Goal: Find specific page/section: Find specific page/section

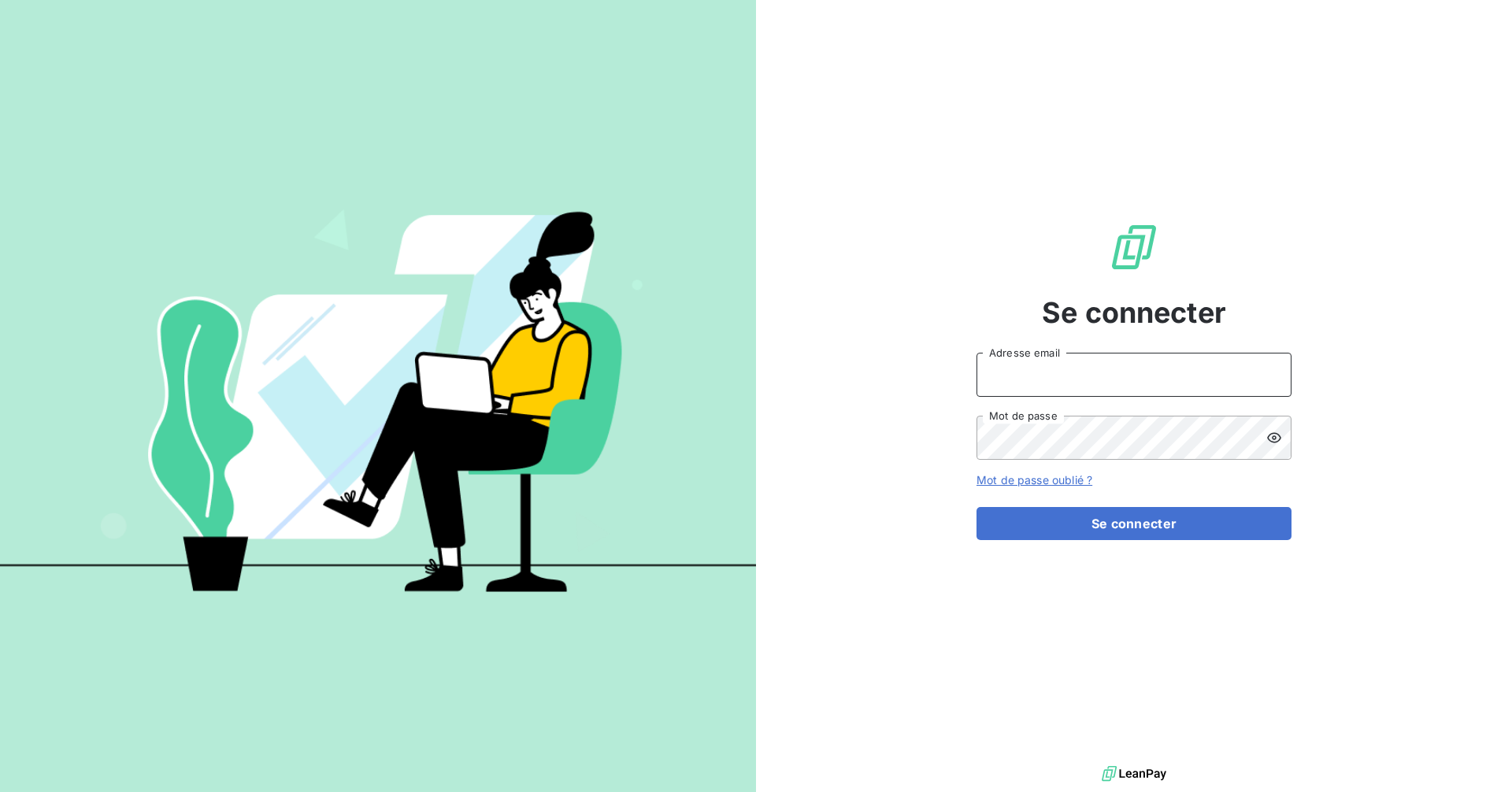
click at [1185, 386] on input "Adresse email" at bounding box center [1134, 375] width 315 height 44
type input "[EMAIL_ADDRESS][DOMAIN_NAME]"
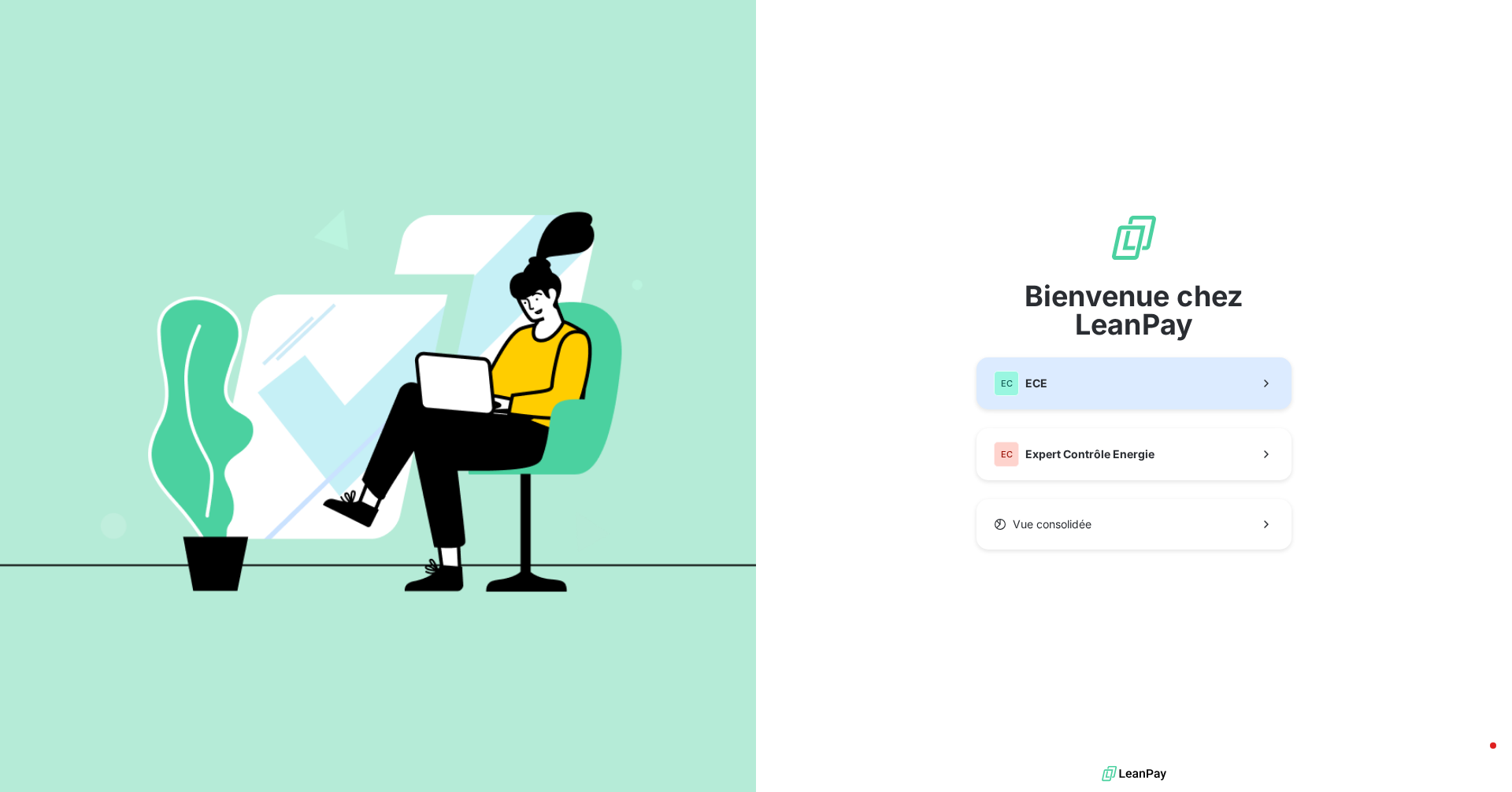
click at [1071, 388] on button "EC ECE" at bounding box center [1134, 382] width 315 height 52
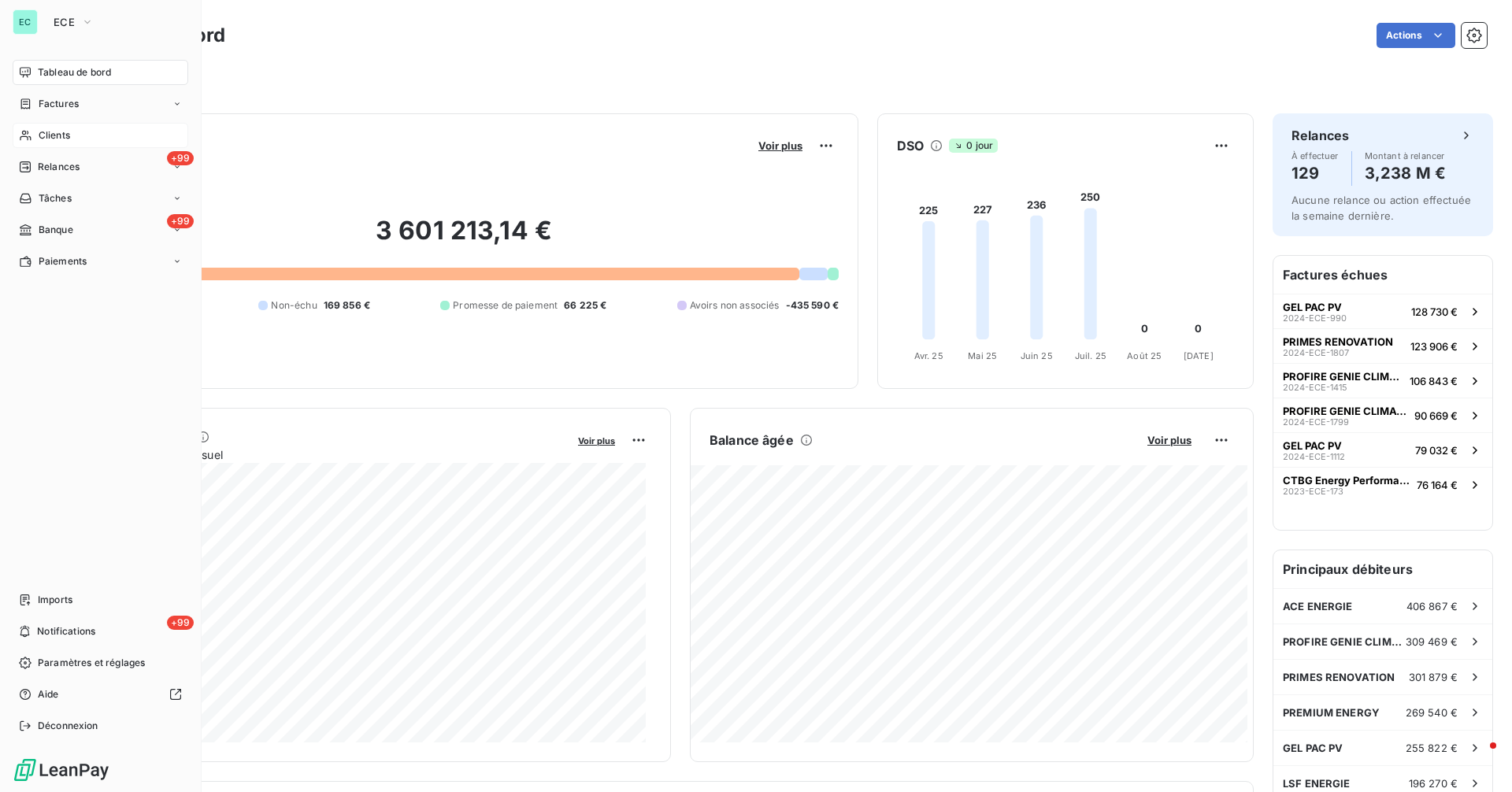
click at [58, 135] on span "Clients" at bounding box center [54, 135] width 31 height 14
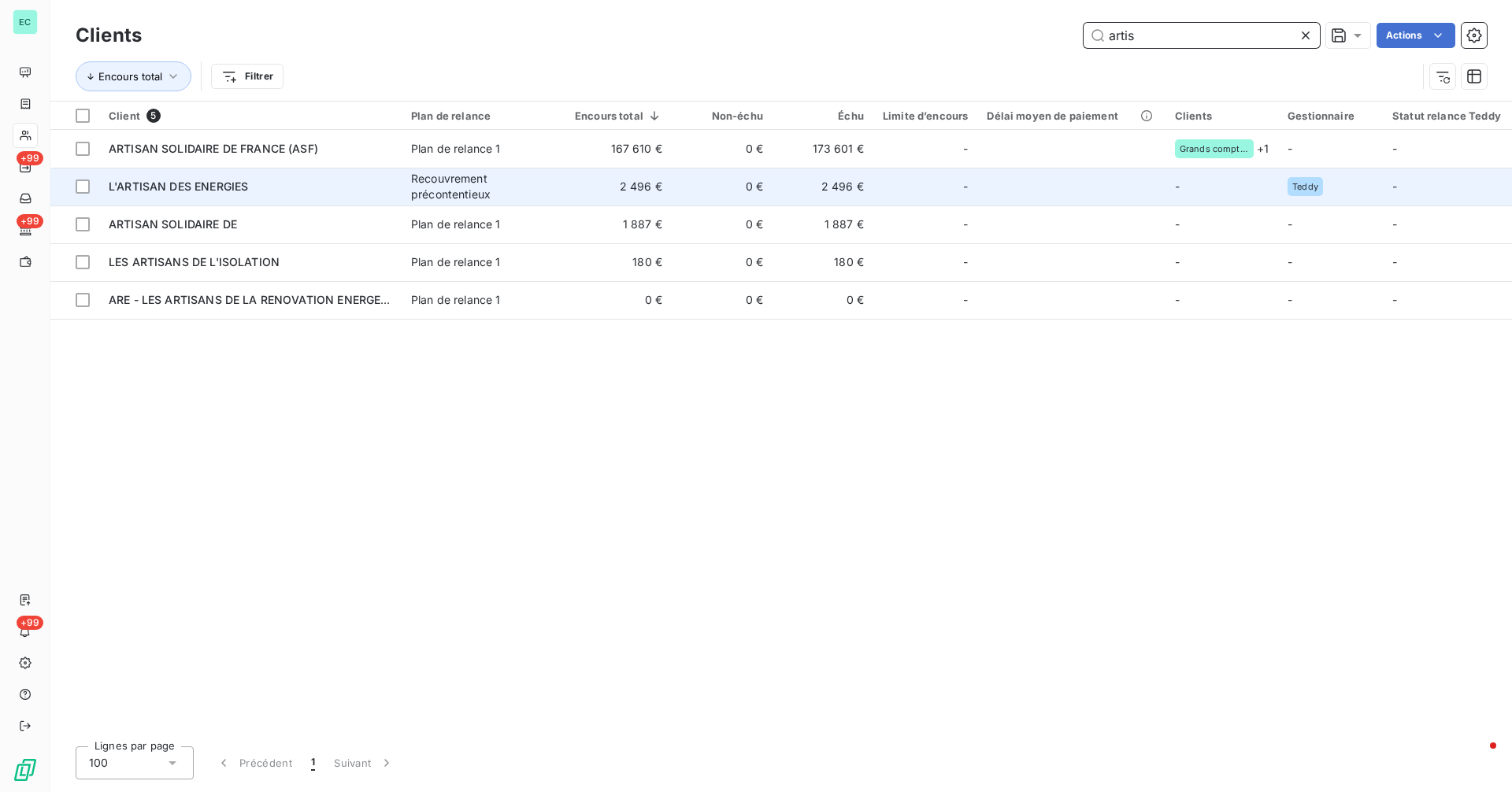
type input "artis"
click at [296, 194] on div "L'ARTISAN DES ENERGIES" at bounding box center [250, 186] width 283 height 16
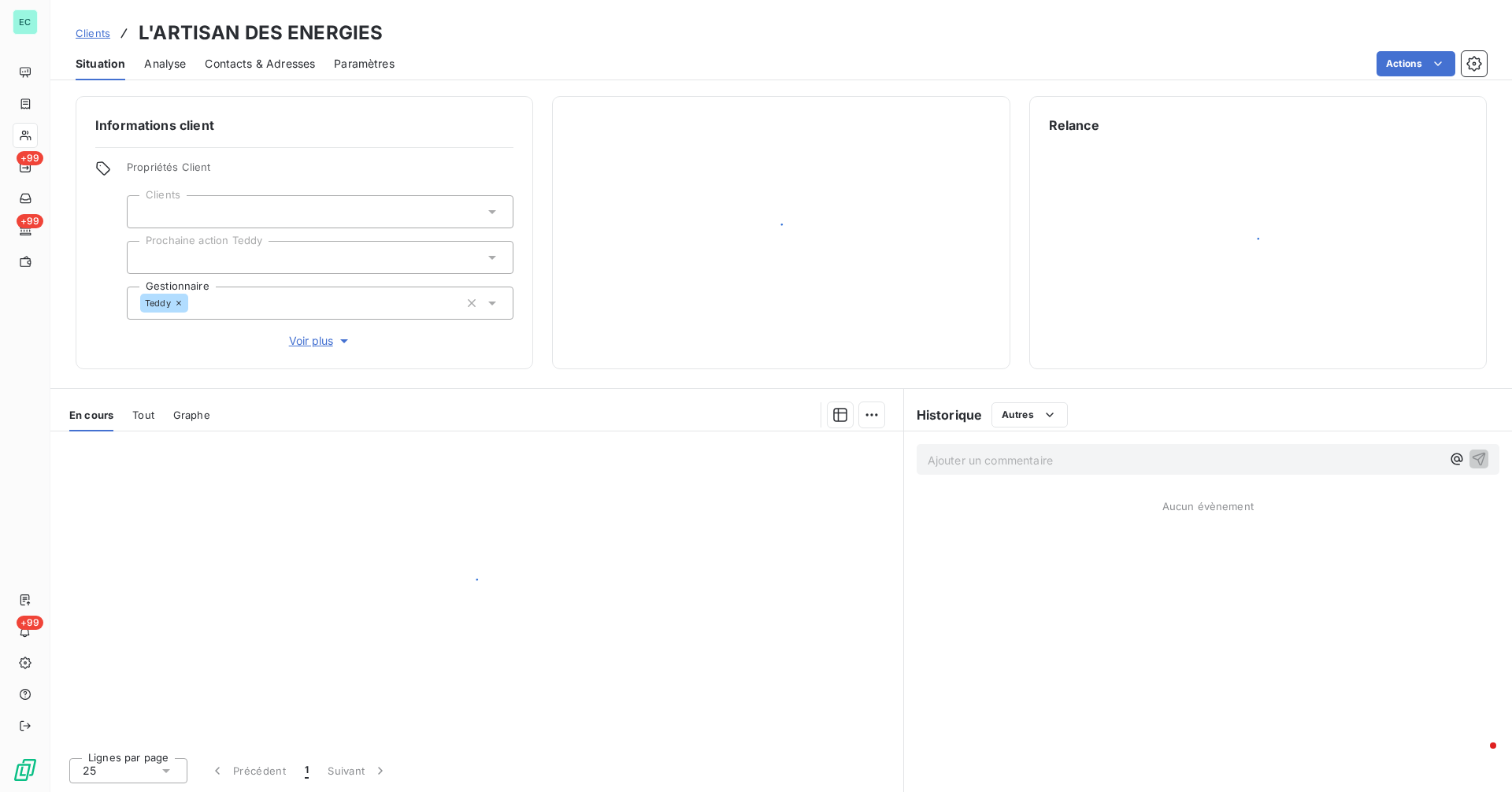
click at [377, 186] on div "Propriétés Client Clients Prochaine action Teddy Gestionnaire Teddy Voir plus" at bounding box center [320, 255] width 387 height 189
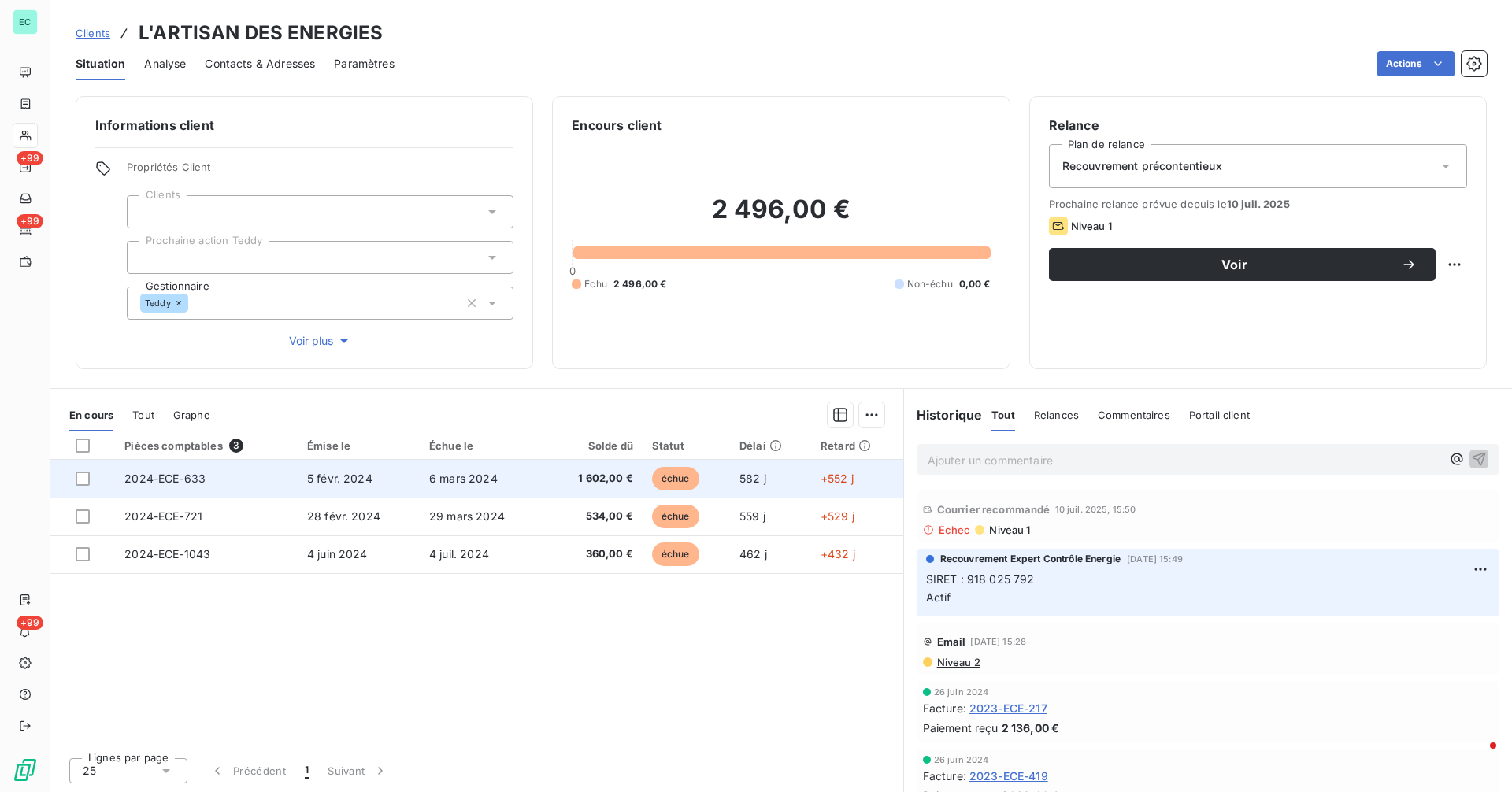
click at [626, 476] on span "1 602,00 €" at bounding box center [593, 478] width 79 height 16
click at [599, 480] on span "1 602,00 €" at bounding box center [593, 478] width 79 height 16
click at [509, 474] on td "6 mars 2024" at bounding box center [482, 478] width 125 height 38
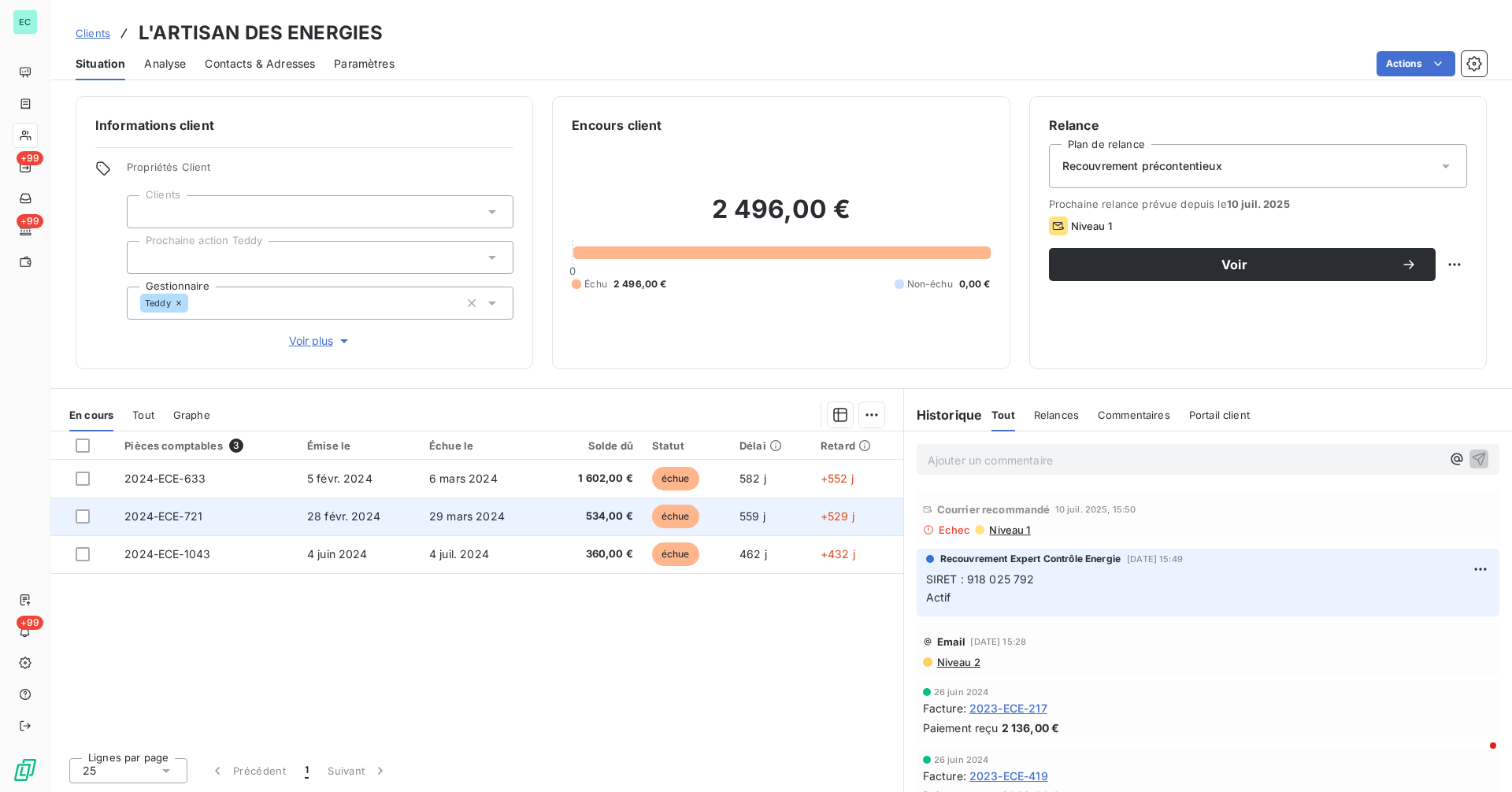
click at [387, 515] on td "28 févr. 2024" at bounding box center [359, 516] width 122 height 38
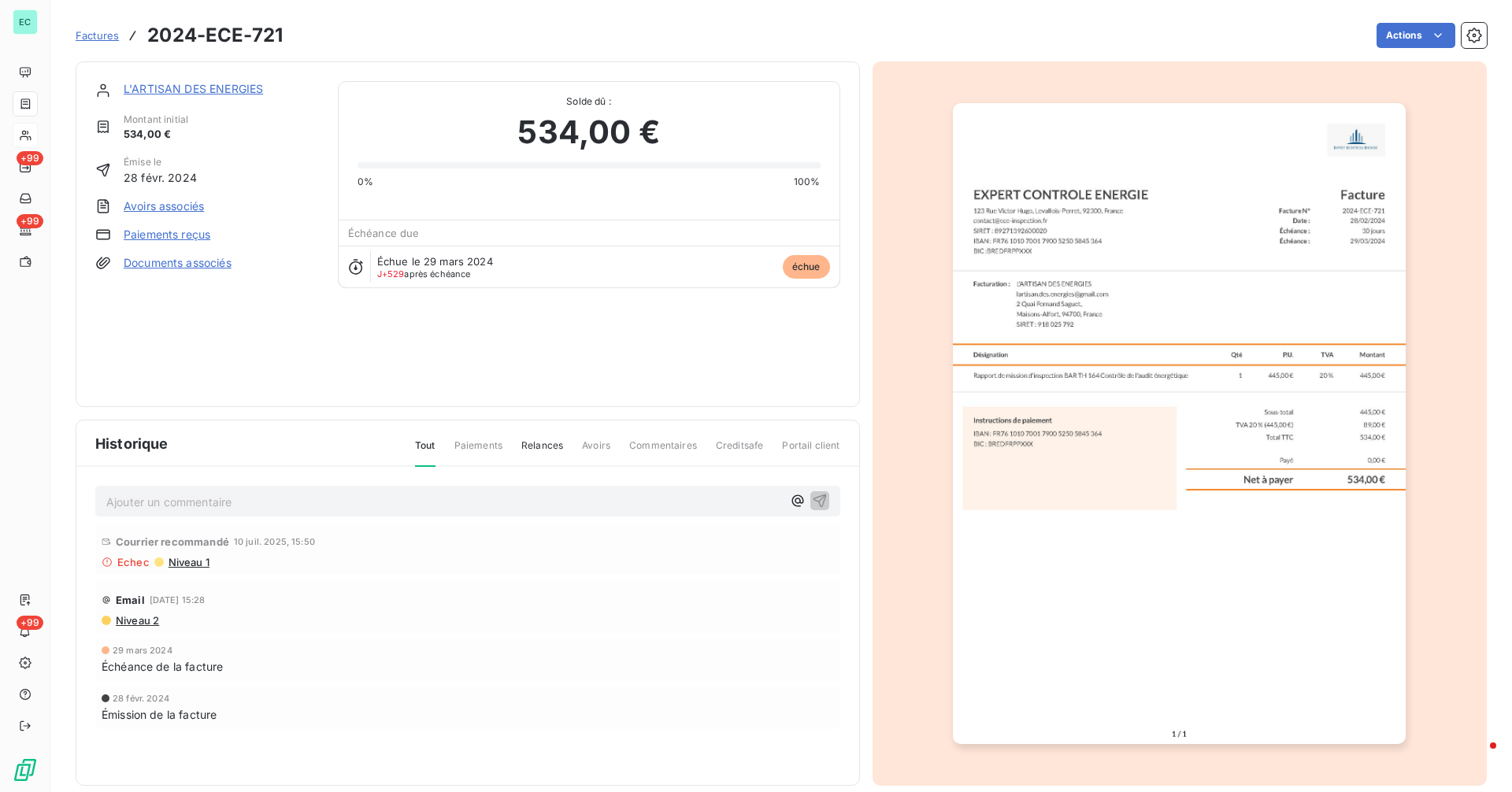
click at [188, 101] on div "L'ARTISAN DES ENERGIES Montant initial 534,00 € Émise le [DATE] Avoirs associés…" at bounding box center [207, 234] width 223 height 306
click at [191, 91] on link "L'ARTISAN DES ENERGIES" at bounding box center [193, 89] width 140 height 14
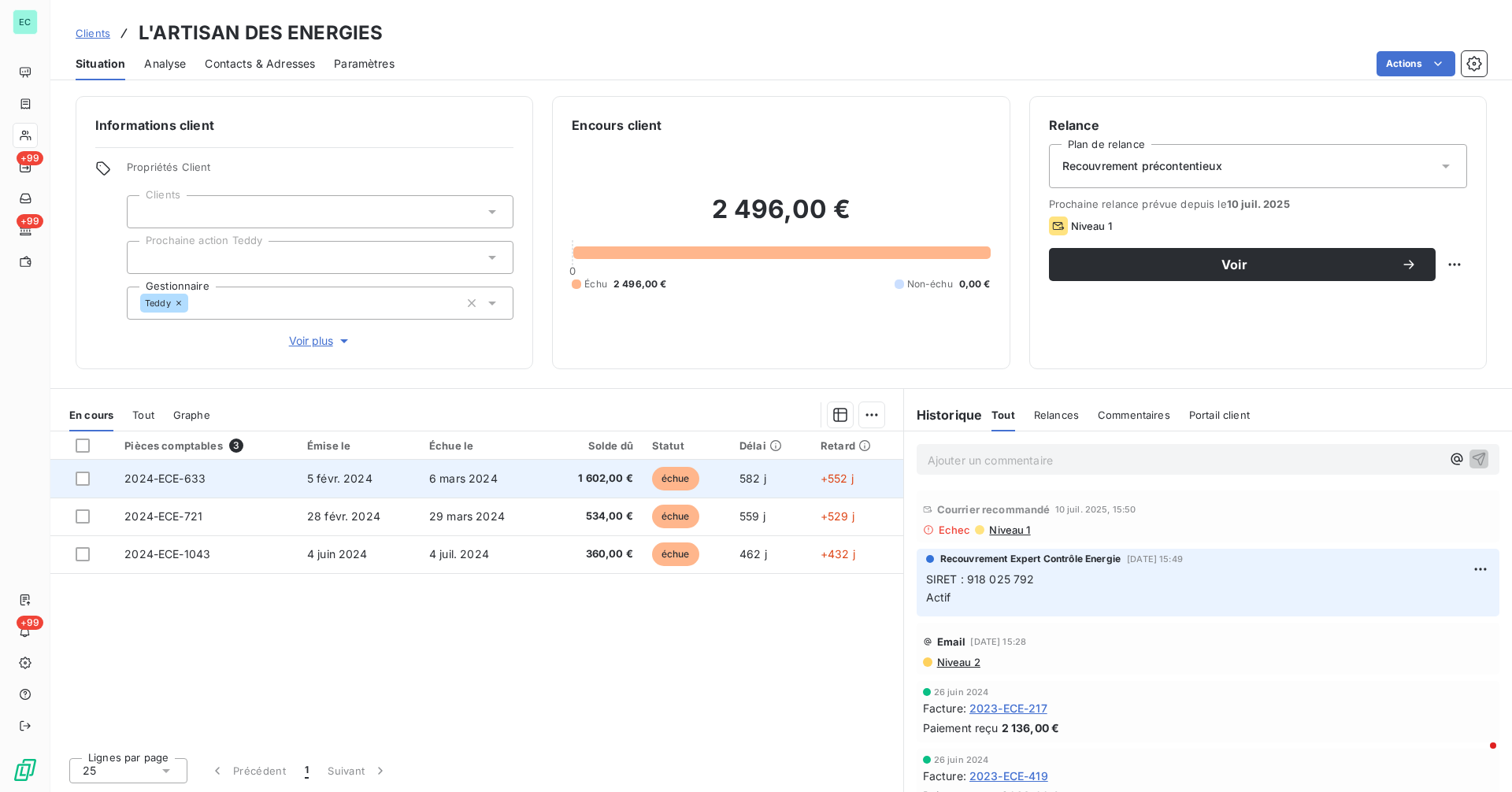
click at [356, 481] on span "5 févr. 2024" at bounding box center [339, 478] width 65 height 14
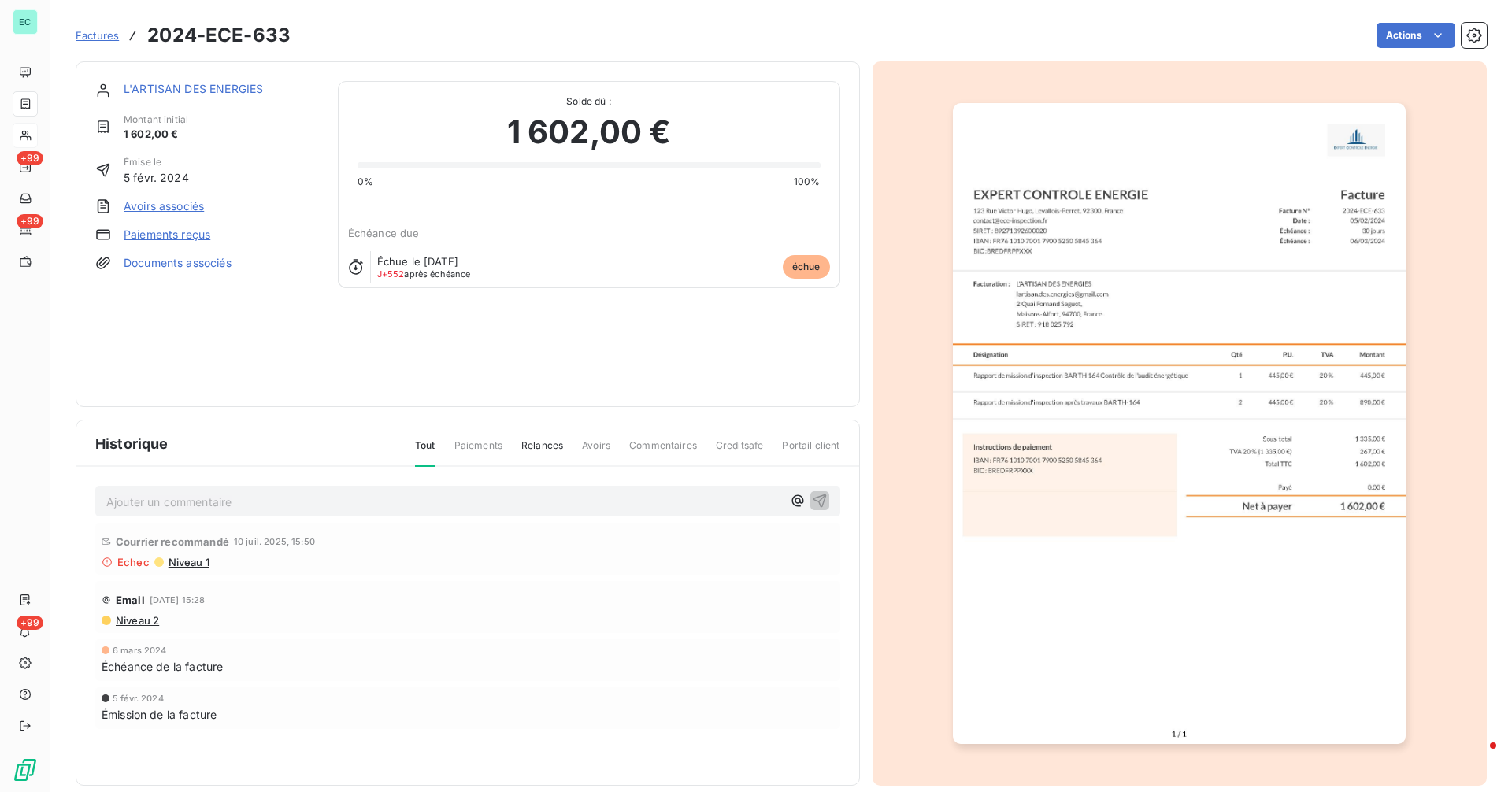
click at [1068, 494] on img "button" at bounding box center [1179, 423] width 453 height 641
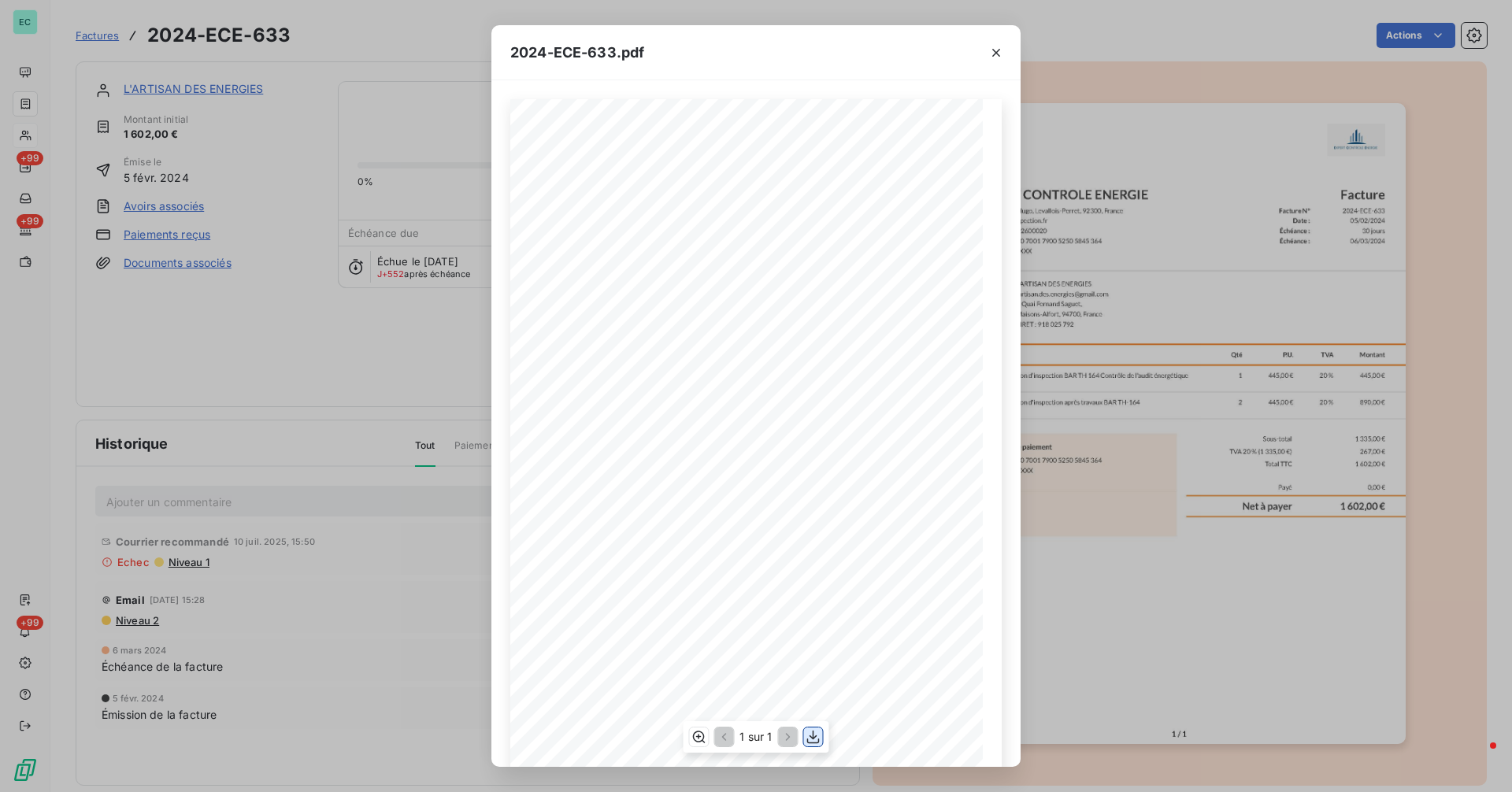
click at [818, 734] on icon "button" at bounding box center [813, 737] width 16 height 16
click at [421, 617] on div "2024-ECE-633.pdf Facture N° 2024-ECE-633 Date : [DATE] Échéance : 30 jours Éché…" at bounding box center [756, 396] width 1512 height 792
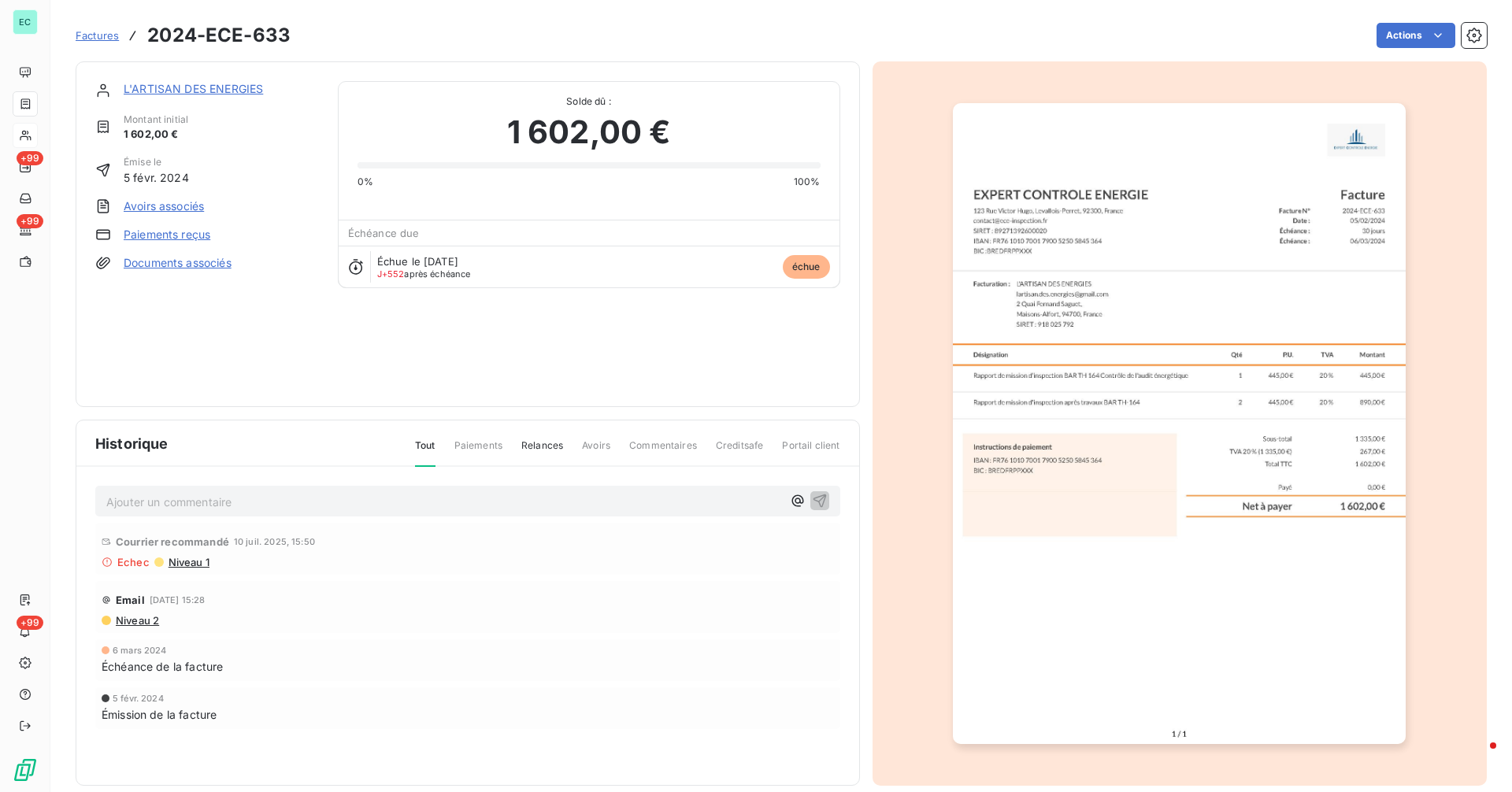
click at [176, 85] on link "L'ARTISAN DES ENERGIES" at bounding box center [193, 89] width 140 height 14
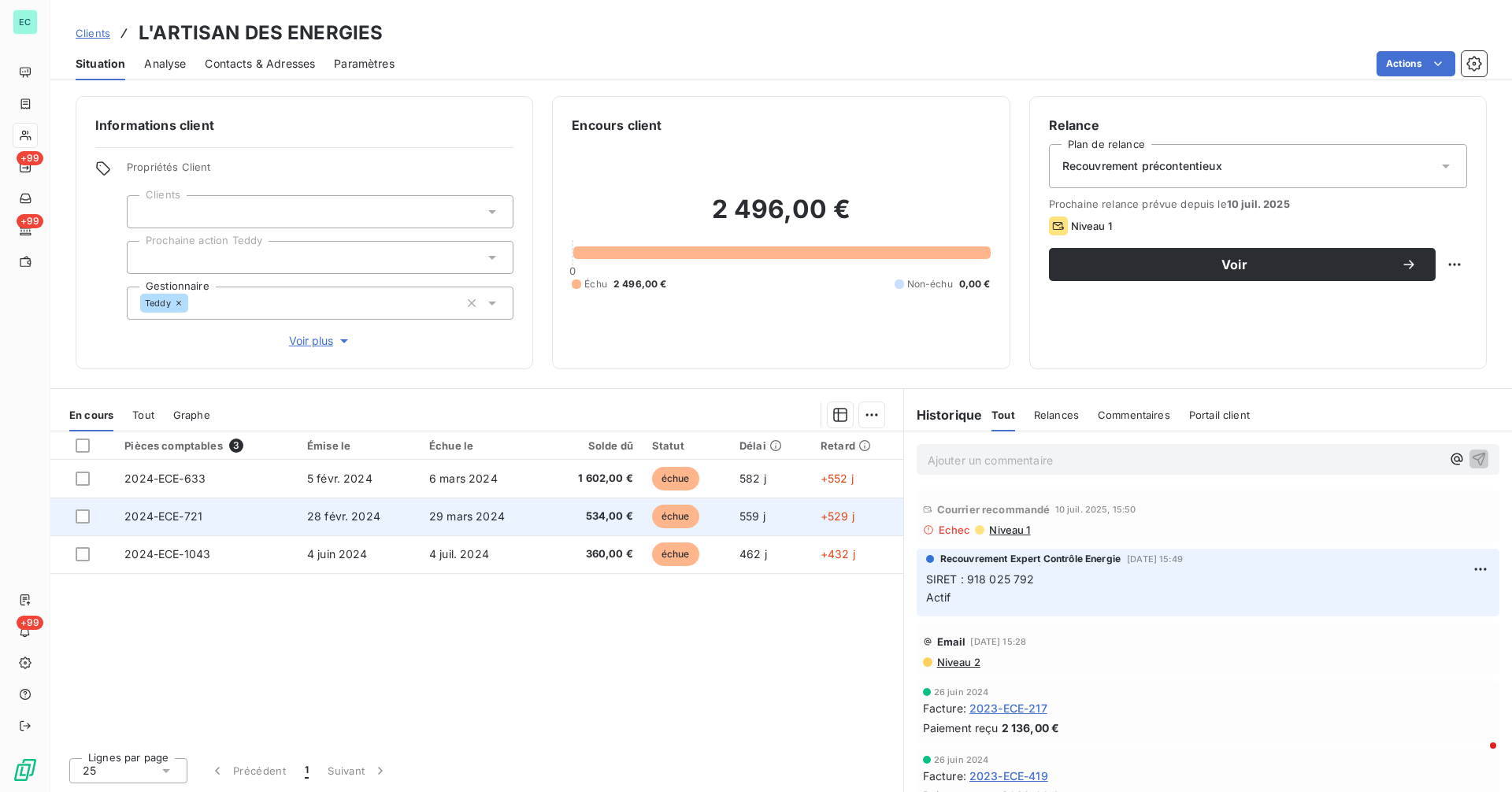
click at [321, 520] on span "28 févr. 2024" at bounding box center [344, 516] width 74 height 14
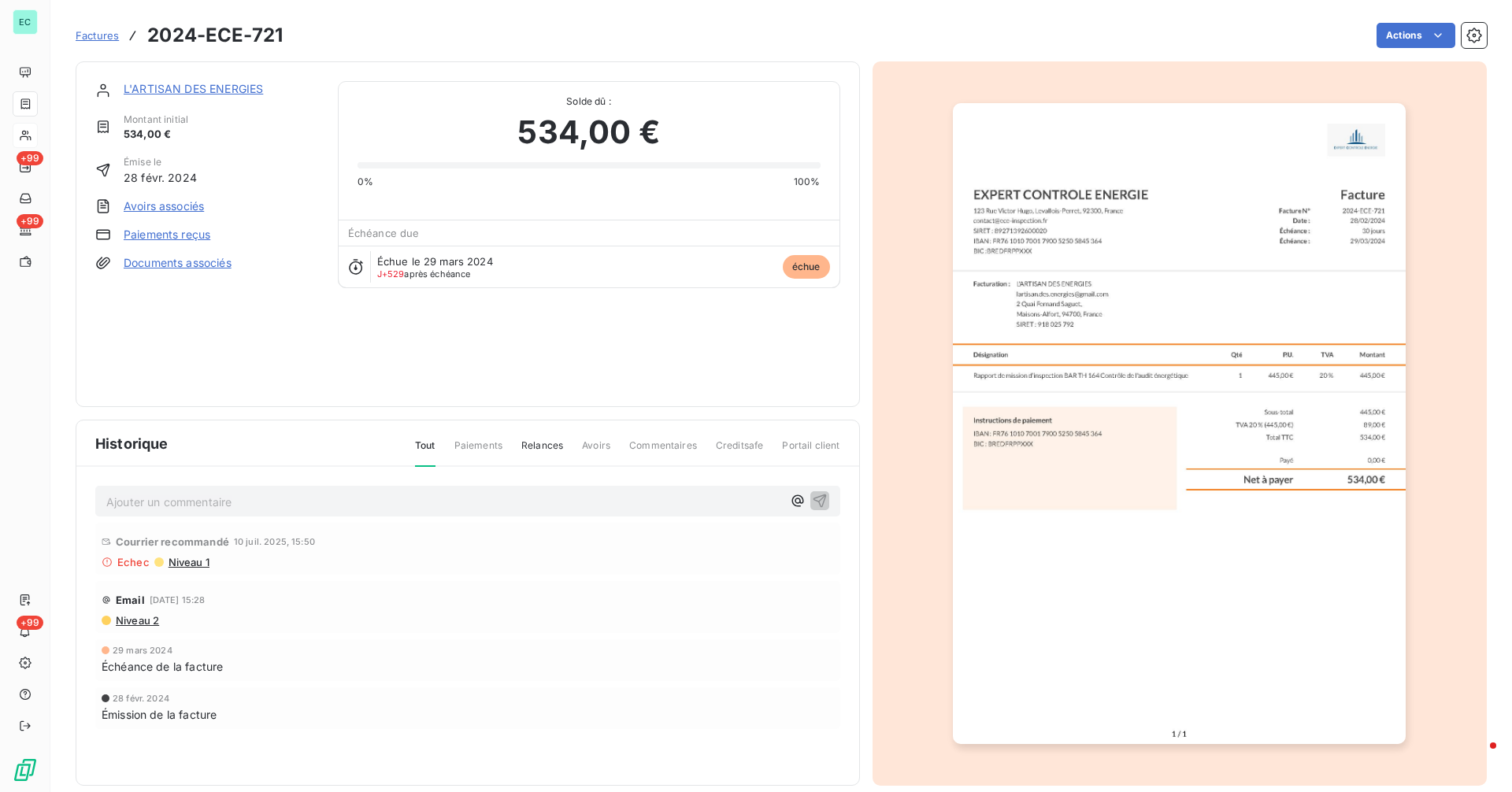
click at [1020, 380] on img "button" at bounding box center [1179, 423] width 453 height 641
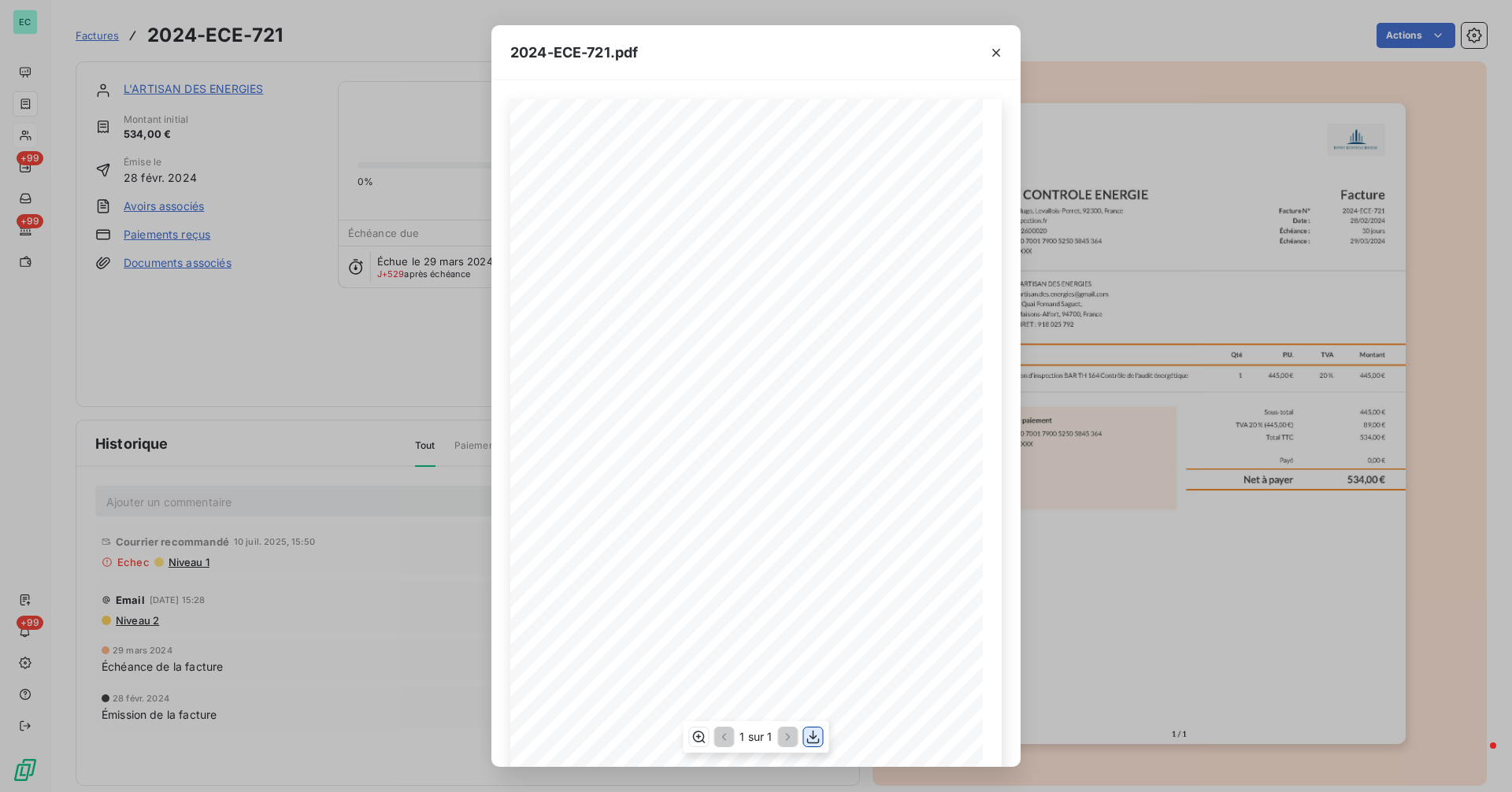
click at [811, 741] on icon "button" at bounding box center [813, 737] width 16 height 16
click at [386, 490] on div "2024-ECE-721.pdf Facture N° 2024-ECE-721 Date : [DATE] Échéance : 30 jours Éché…" at bounding box center [756, 396] width 1512 height 792
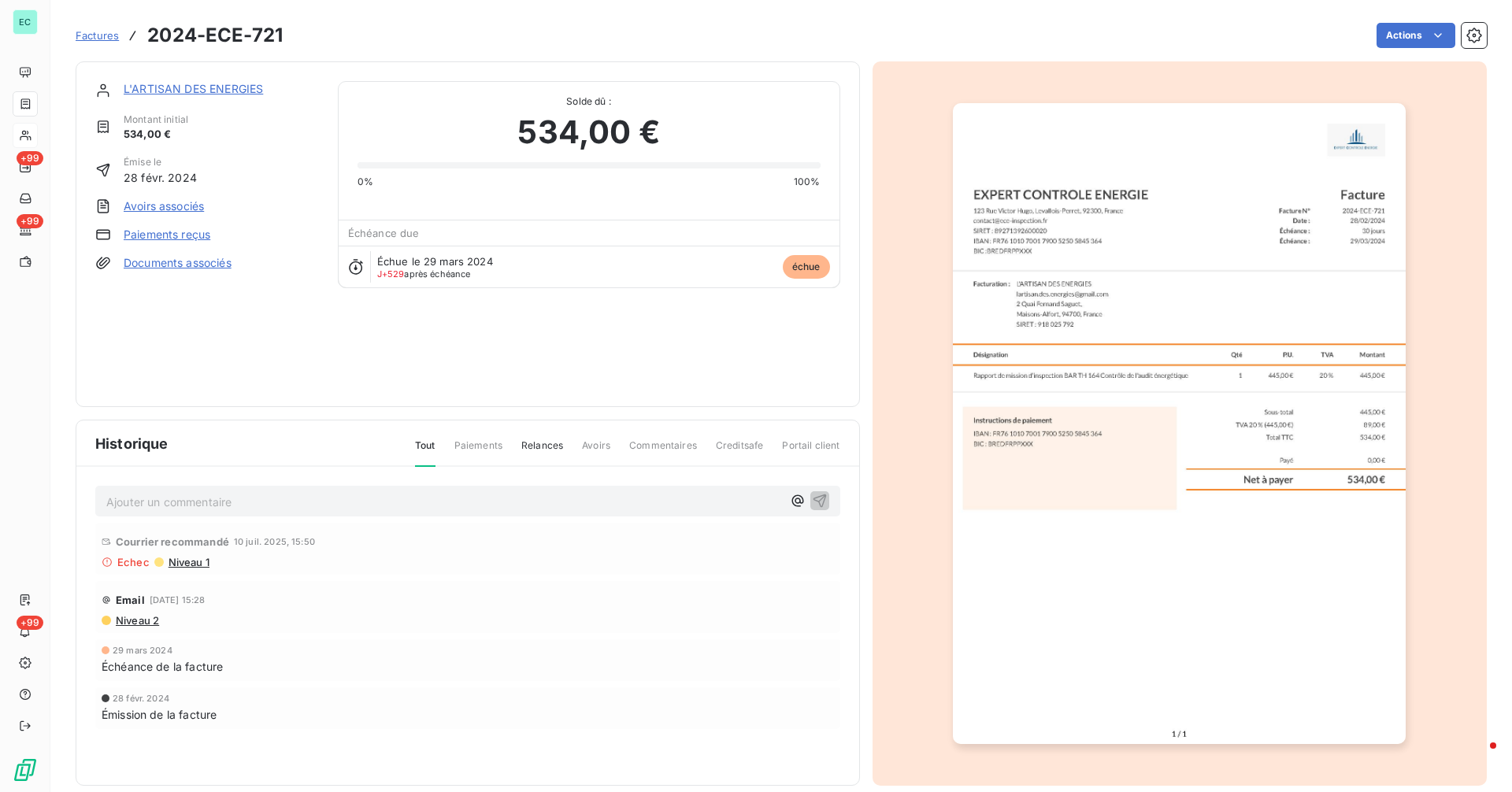
click at [221, 91] on link "L'ARTISAN DES ENERGIES" at bounding box center [193, 89] width 140 height 14
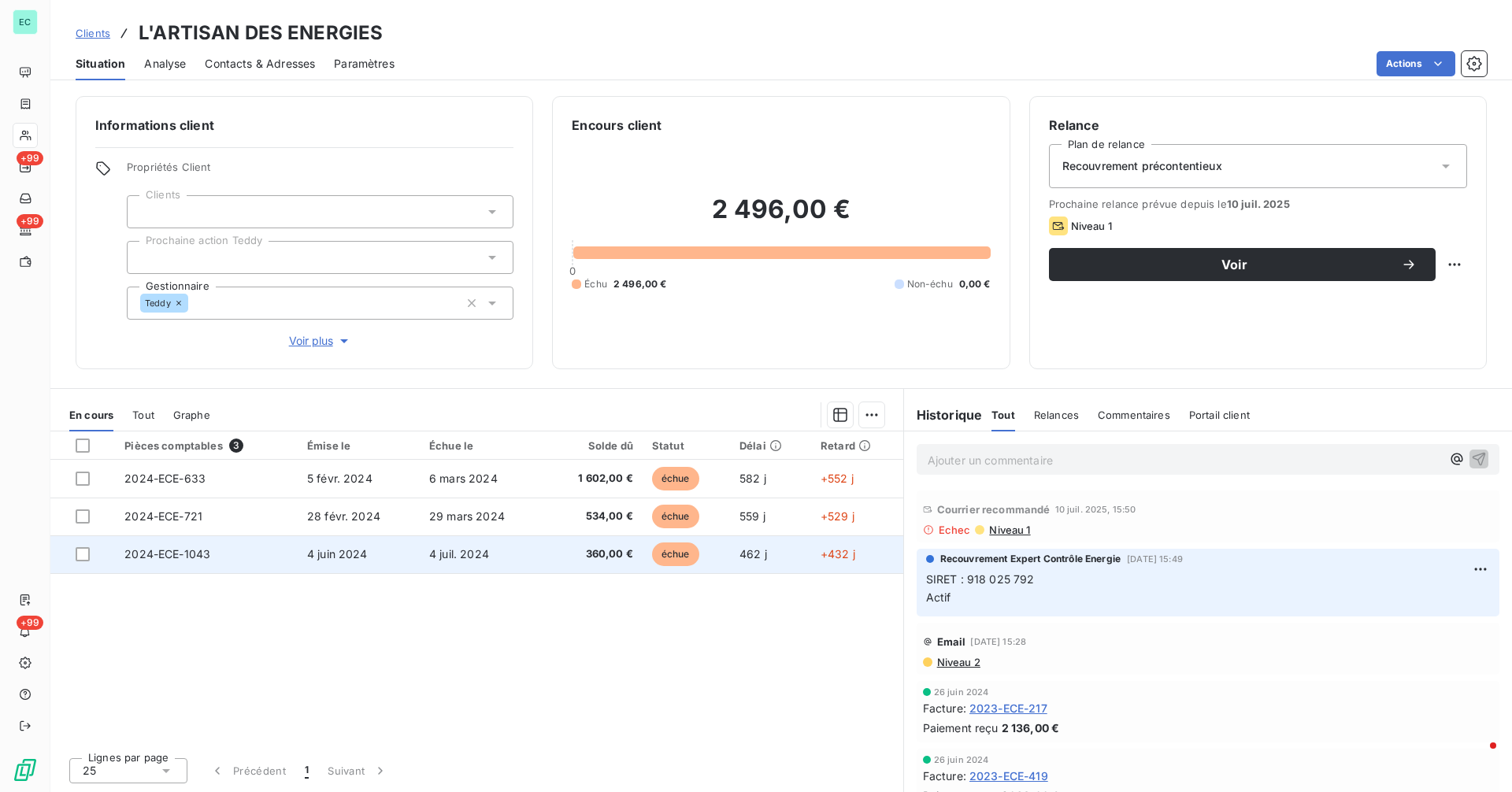
click at [188, 555] on span "2024-ECE-1043" at bounding box center [167, 554] width 85 height 14
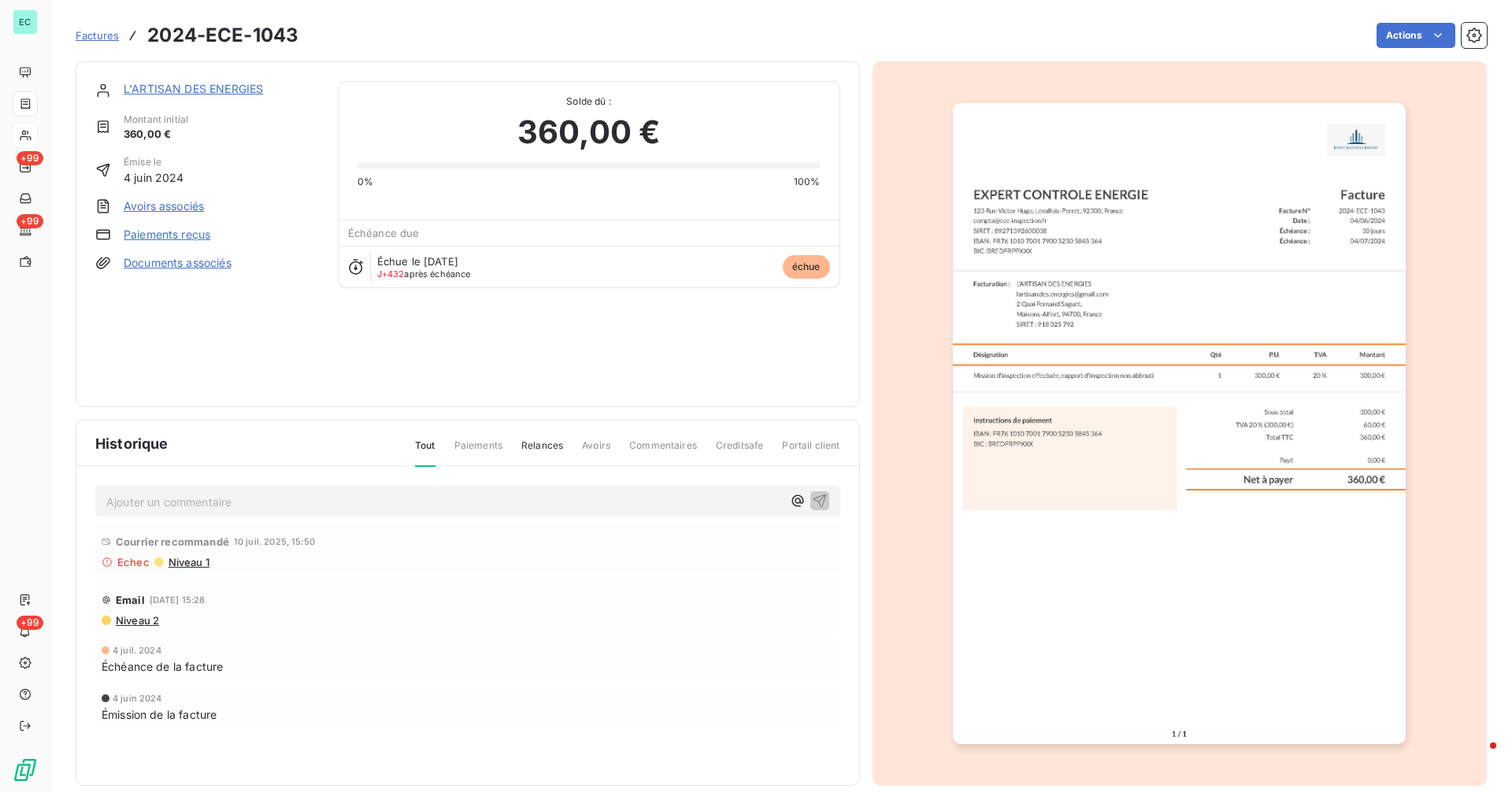
click at [1093, 492] on img "button" at bounding box center [1179, 423] width 453 height 641
click at [1140, 493] on img "button" at bounding box center [1179, 423] width 453 height 641
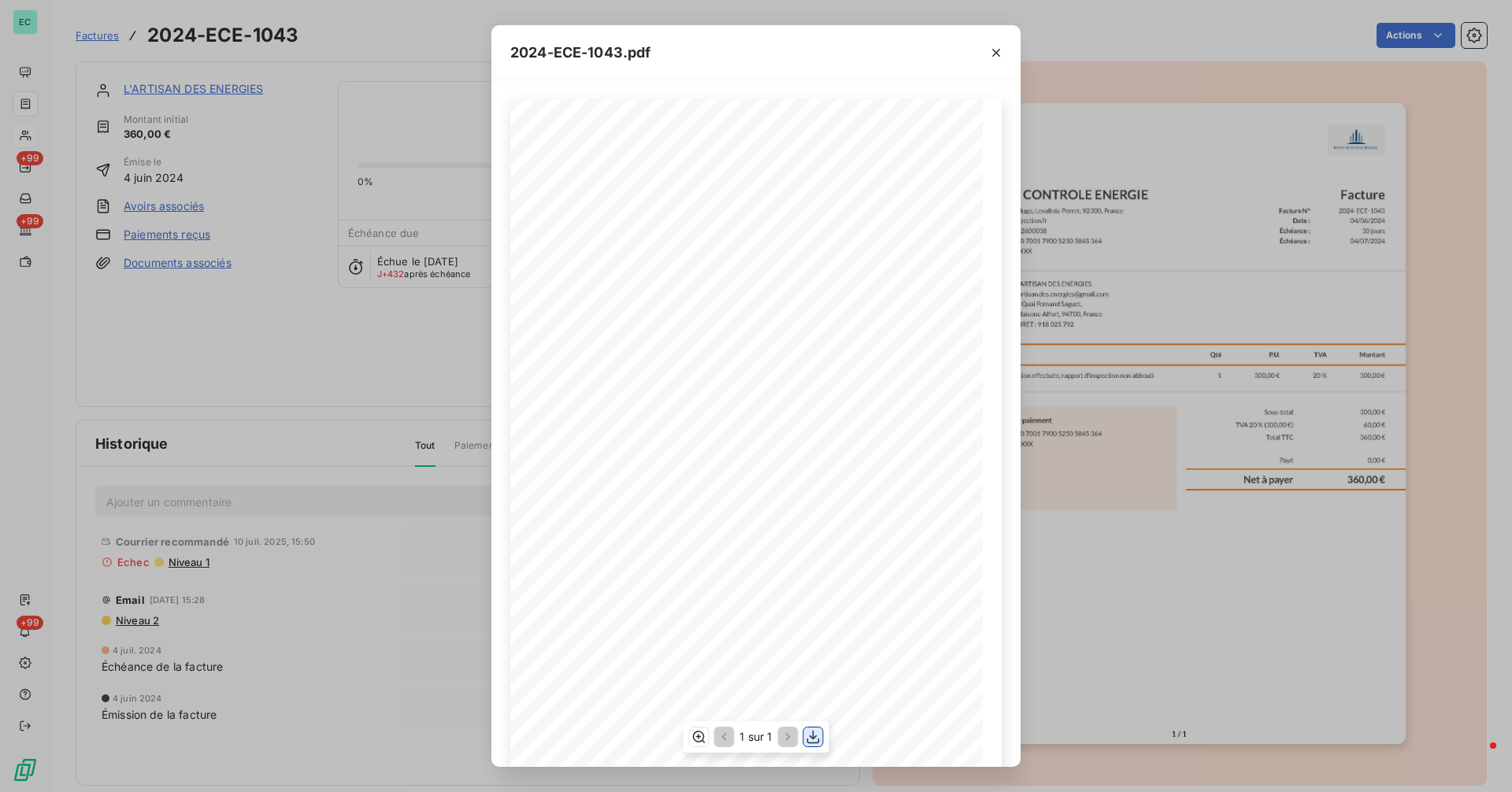
click at [816, 738] on icon "button" at bounding box center [813, 737] width 16 height 16
click at [425, 355] on div "2024-ECE-1043.pdf Facture N° 2024-ECE-1043 Date : [DATE] Échéance : 30 jours Éc…" at bounding box center [756, 396] width 1512 height 792
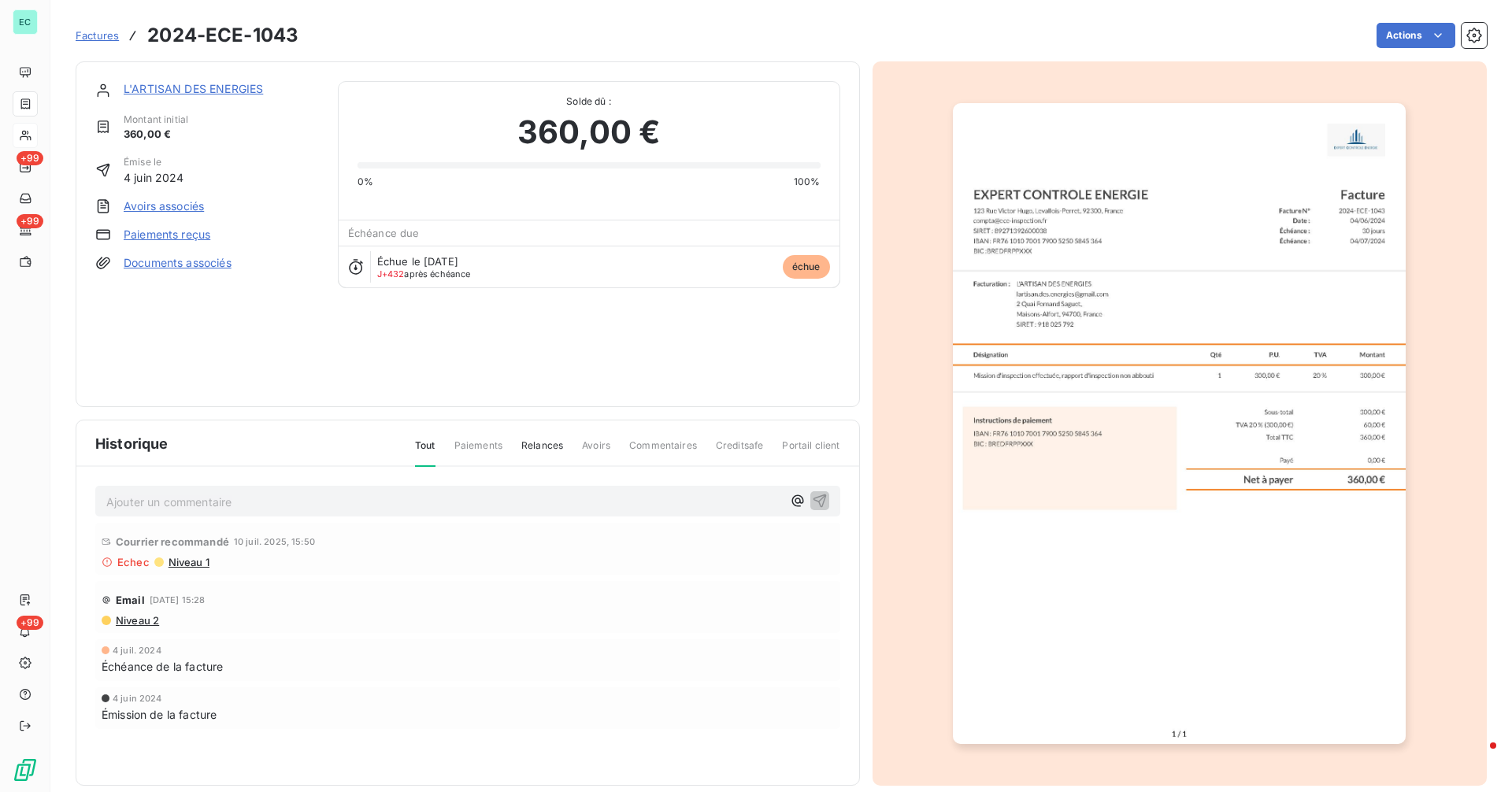
click at [233, 86] on link "L'ARTISAN DES ENERGIES" at bounding box center [193, 89] width 140 height 14
